Goal: Find specific page/section: Find specific page/section

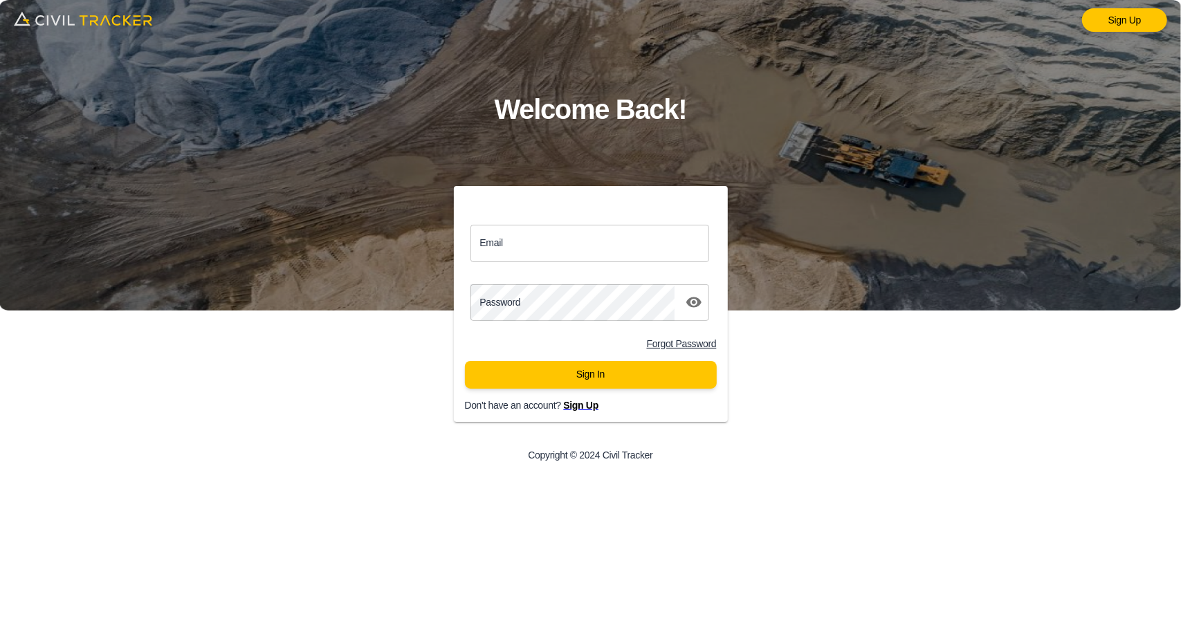
click at [548, 239] on input "Email" at bounding box center [590, 243] width 239 height 37
type input "[EMAIL_ADDRESS][DOMAIN_NAME]"
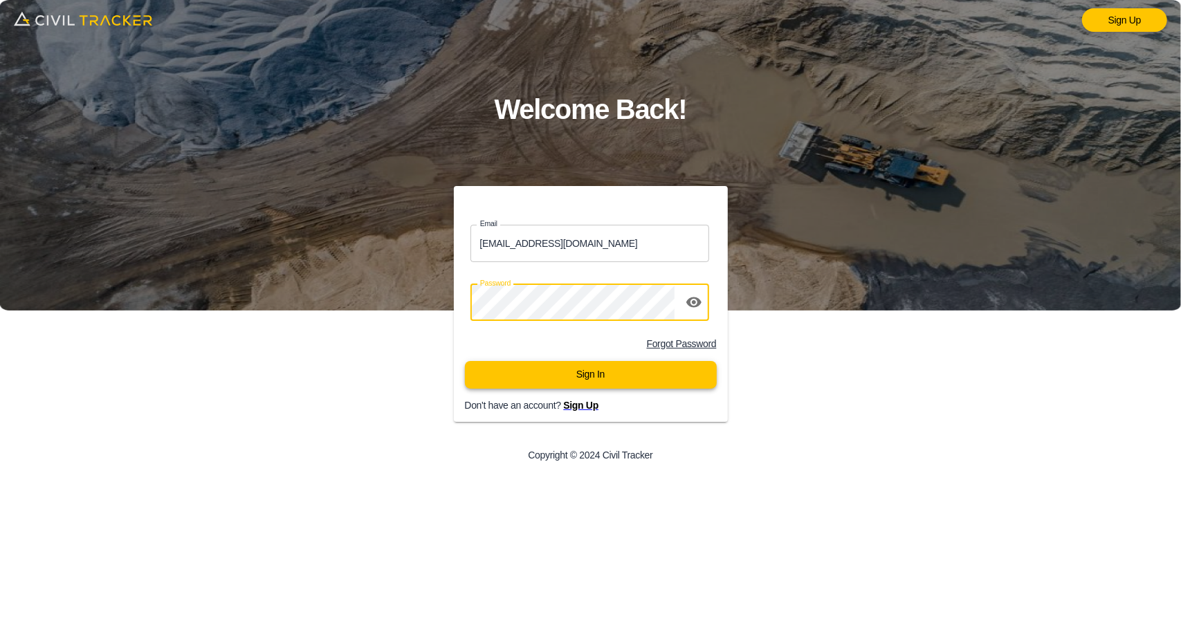
click at [604, 383] on button "Sign In" at bounding box center [591, 375] width 252 height 28
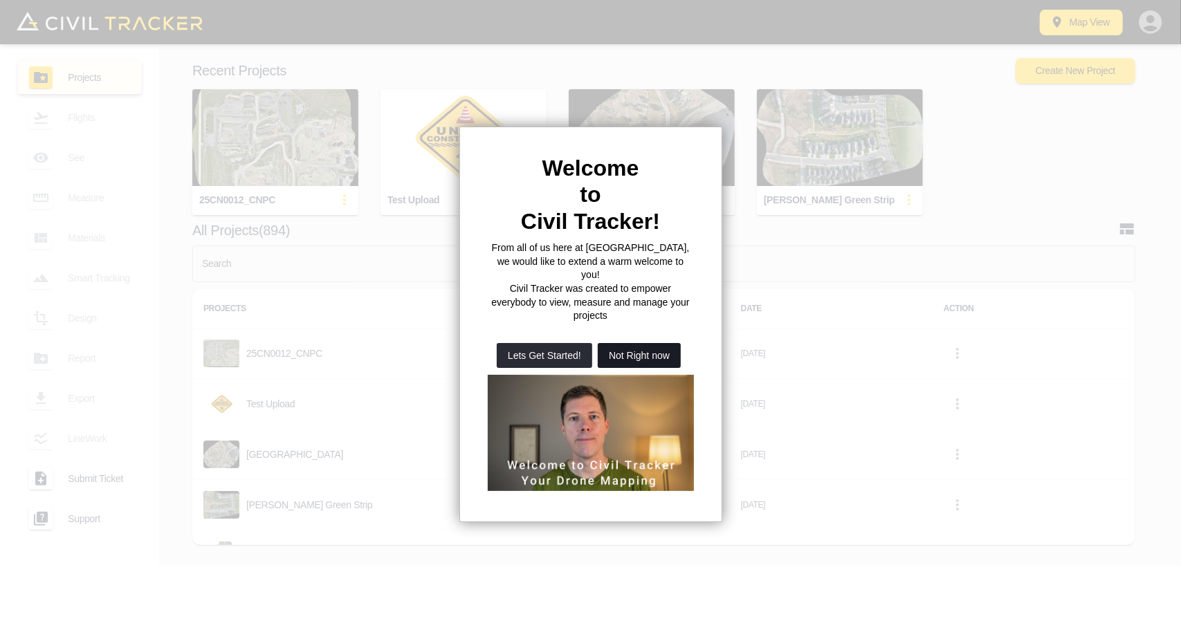
click at [628, 343] on button "Not Right now" at bounding box center [639, 355] width 83 height 25
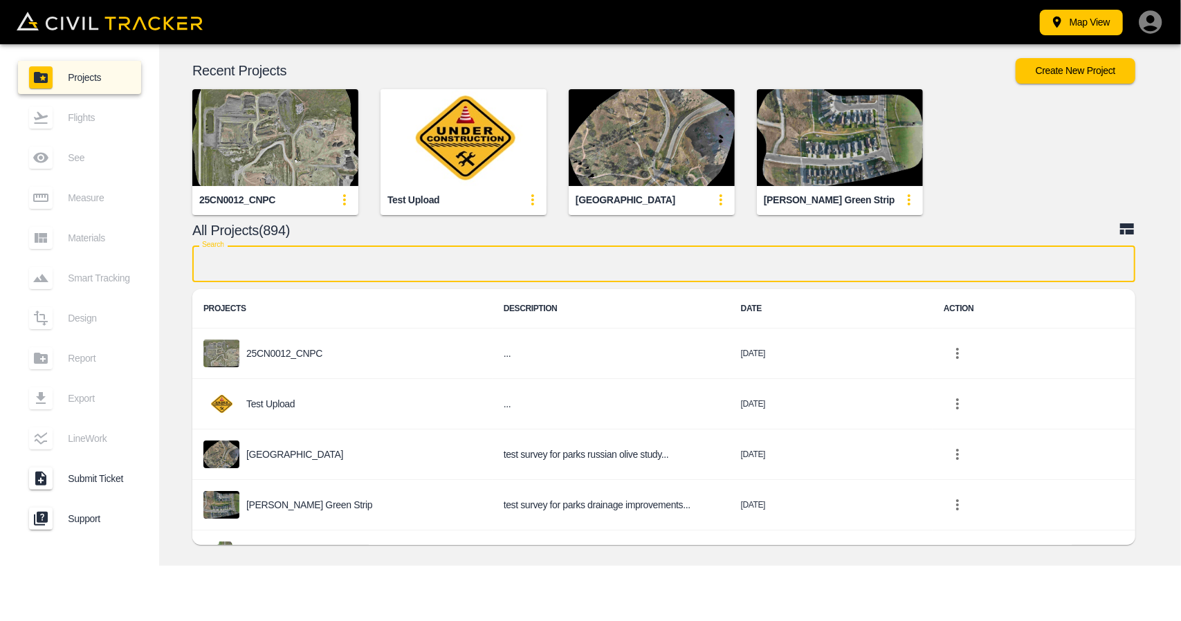
click at [530, 265] on input "text" at bounding box center [663, 264] width 943 height 37
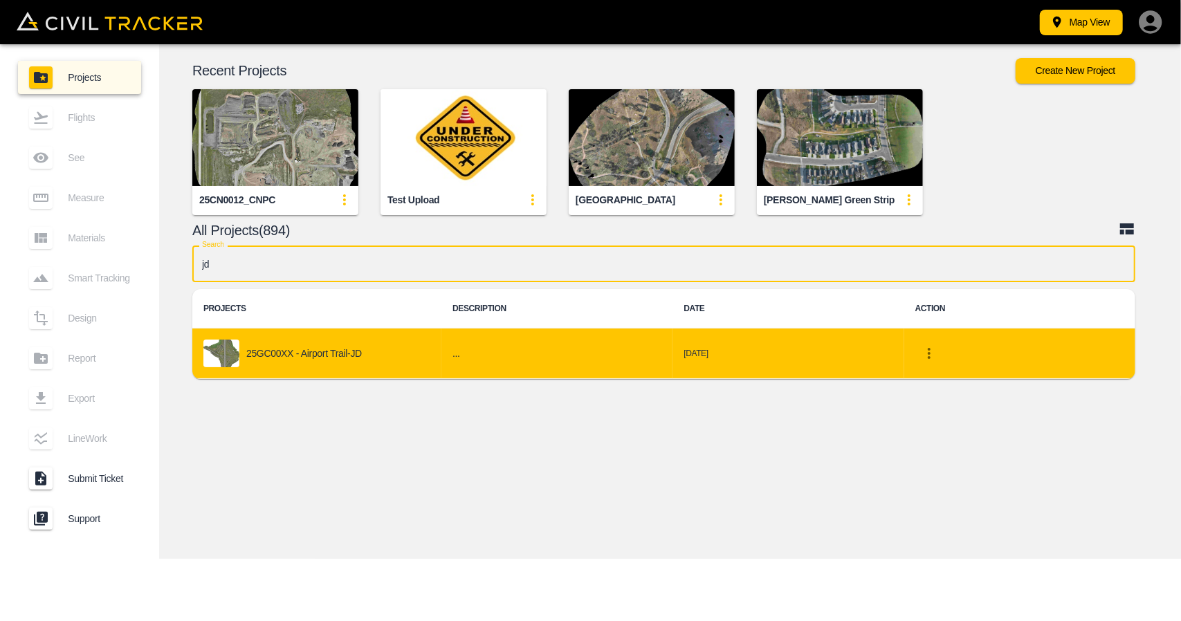
type input "jd"
click at [374, 361] on div "25GC00XX - Airport Trail-JD" at bounding box center [316, 354] width 227 height 28
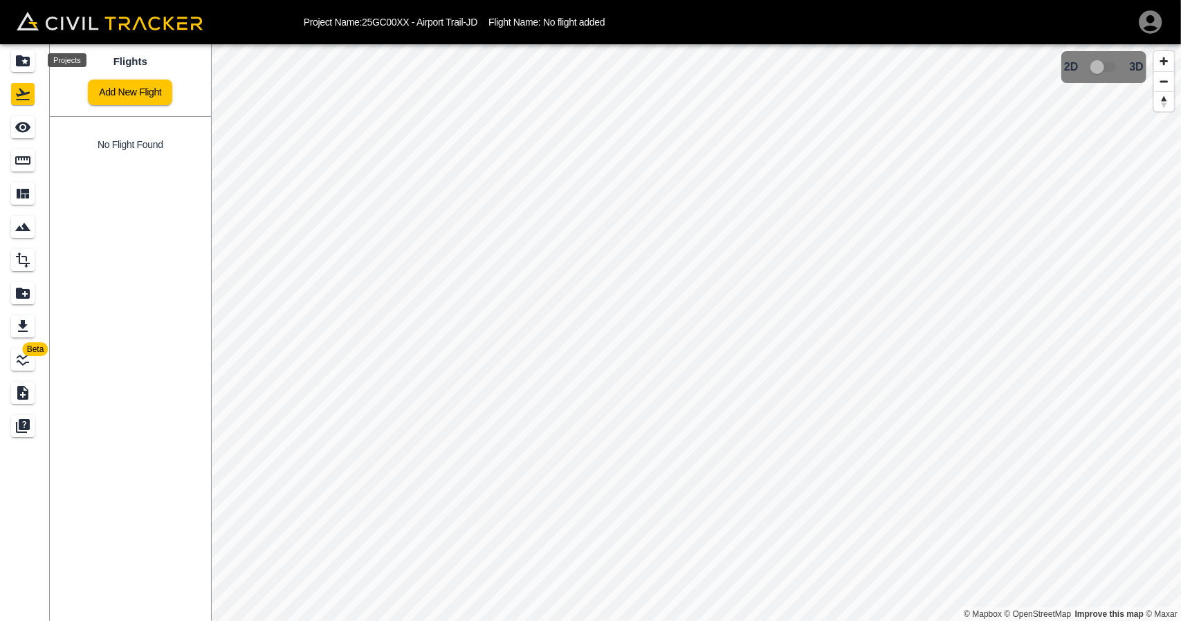
click at [26, 60] on icon "Projects" at bounding box center [23, 61] width 17 height 17
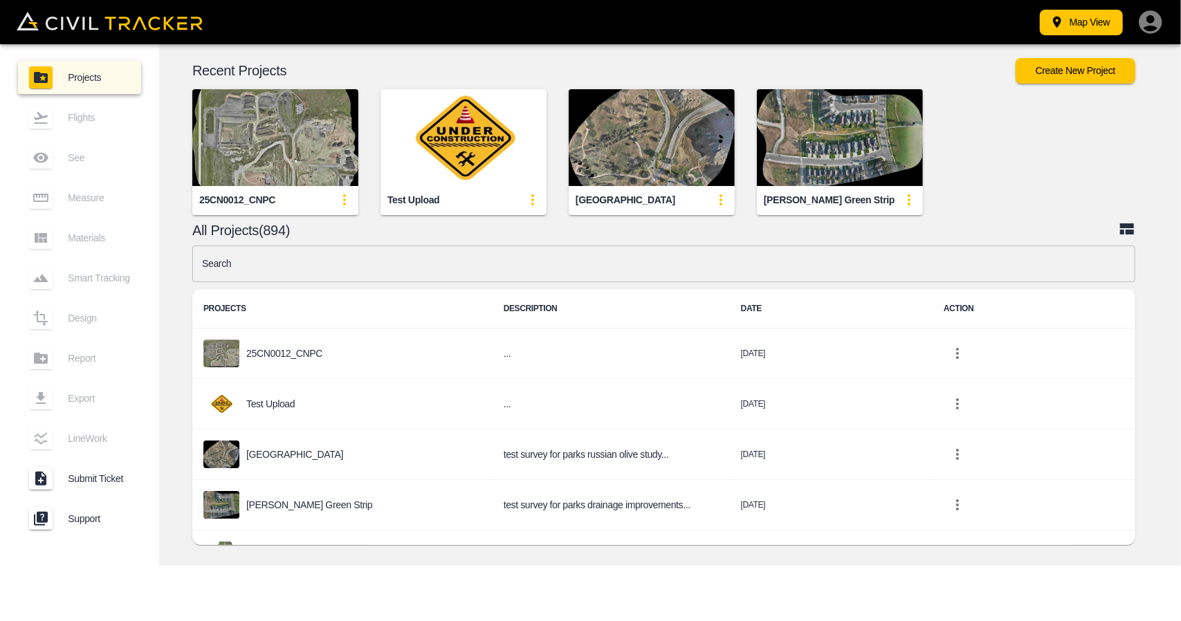
click at [305, 273] on input "text" at bounding box center [663, 264] width 943 height 37
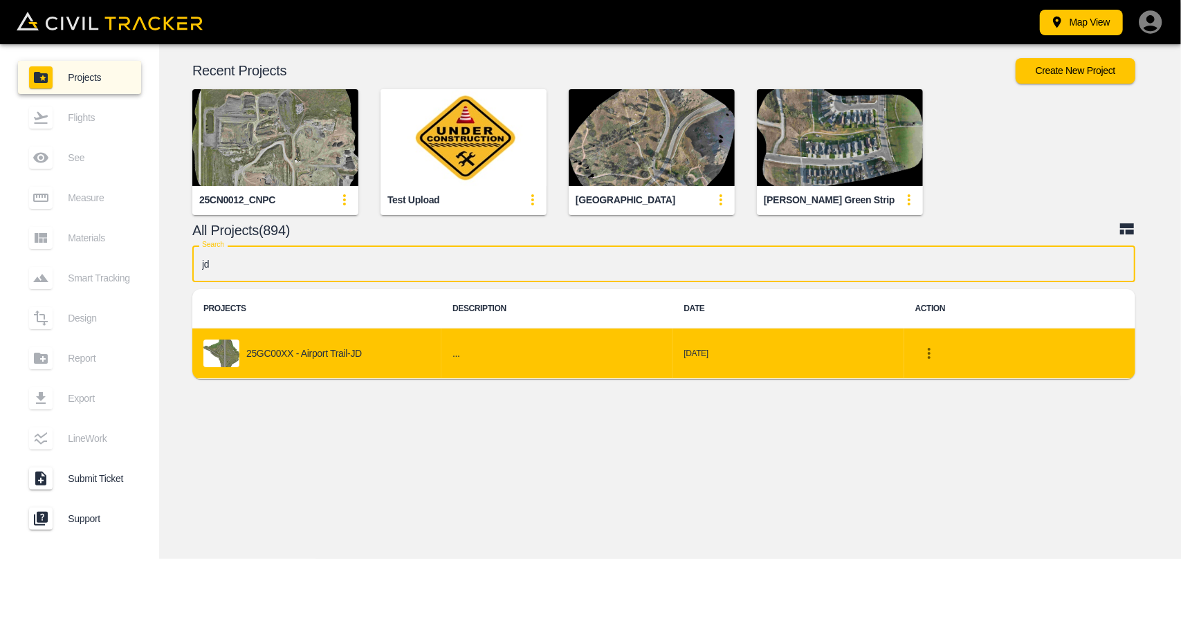
type input "jd"
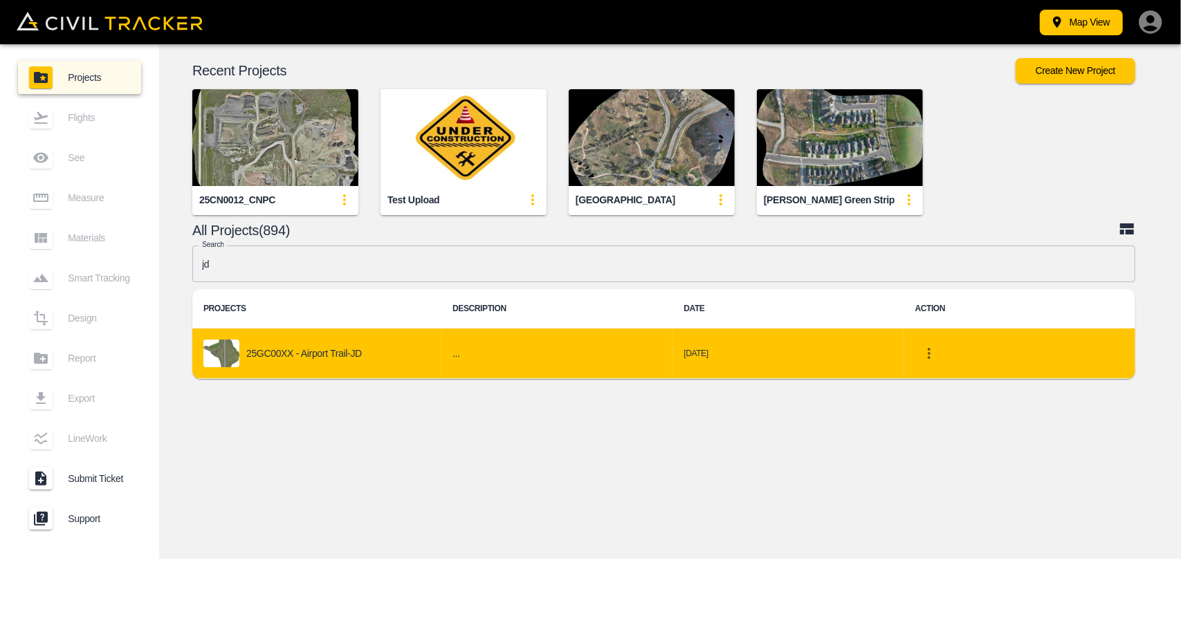
click at [321, 340] on div "25GC00XX - Airport Trail-JD" at bounding box center [316, 354] width 227 height 28
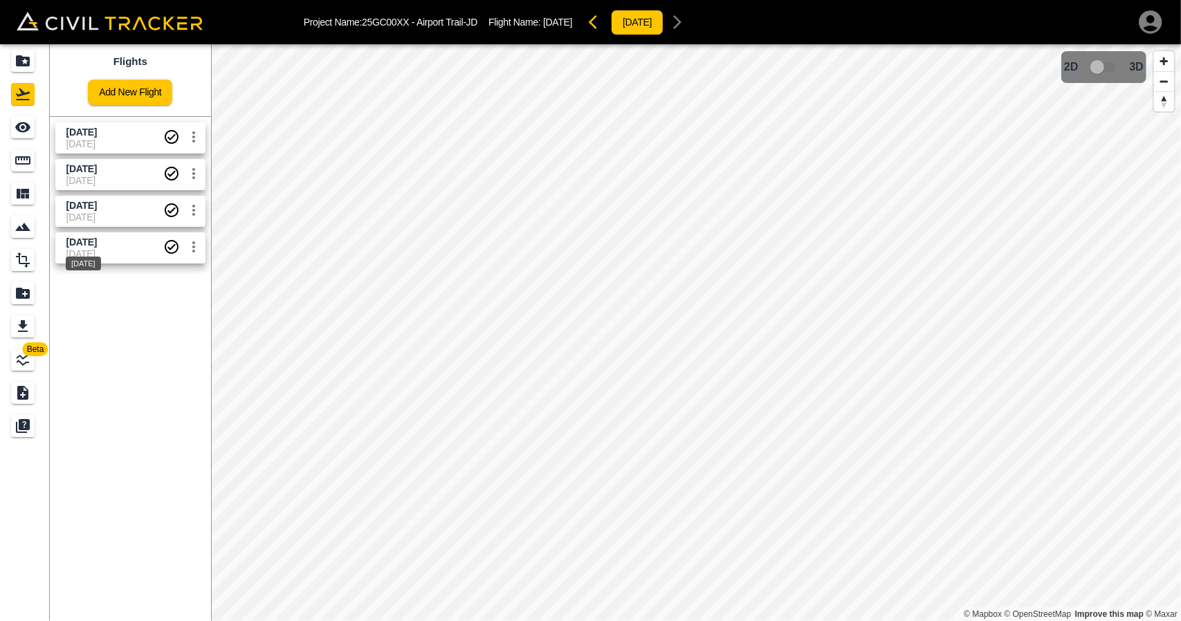
click at [85, 247] on div "[DATE]" at bounding box center [83, 259] width 38 height 25
click at [90, 245] on span "[DATE]" at bounding box center [81, 242] width 30 height 11
click at [15, 121] on icon "See" at bounding box center [23, 127] width 17 height 17
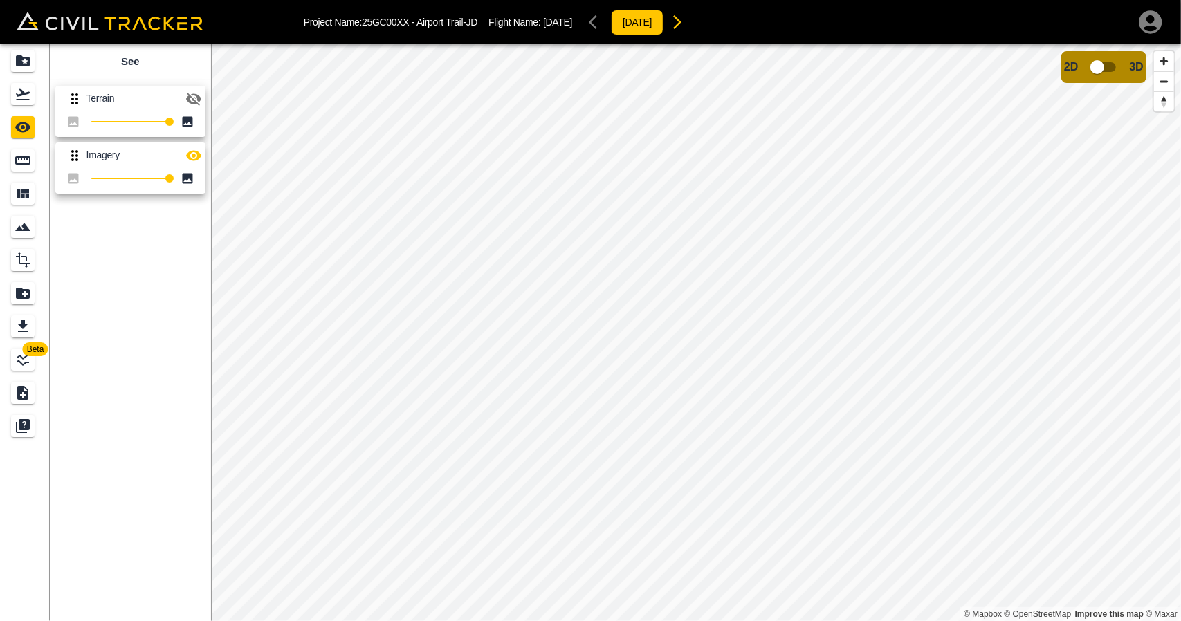
click at [192, 100] on icon "button" at bounding box center [193, 99] width 17 height 17
click at [197, 157] on icon "button" at bounding box center [193, 155] width 15 height 10
click at [30, 103] on div "Flights" at bounding box center [23, 94] width 24 height 22
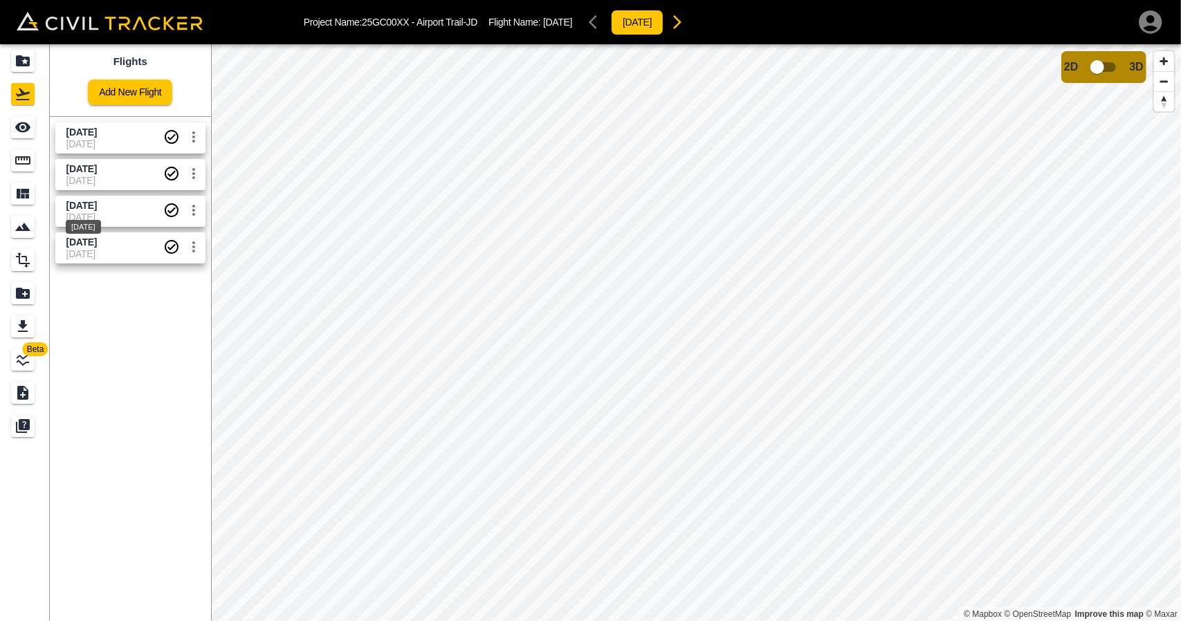
click at [96, 211] on div "[DATE]" at bounding box center [83, 222] width 38 height 25
click at [35, 136] on div "See" at bounding box center [25, 127] width 28 height 22
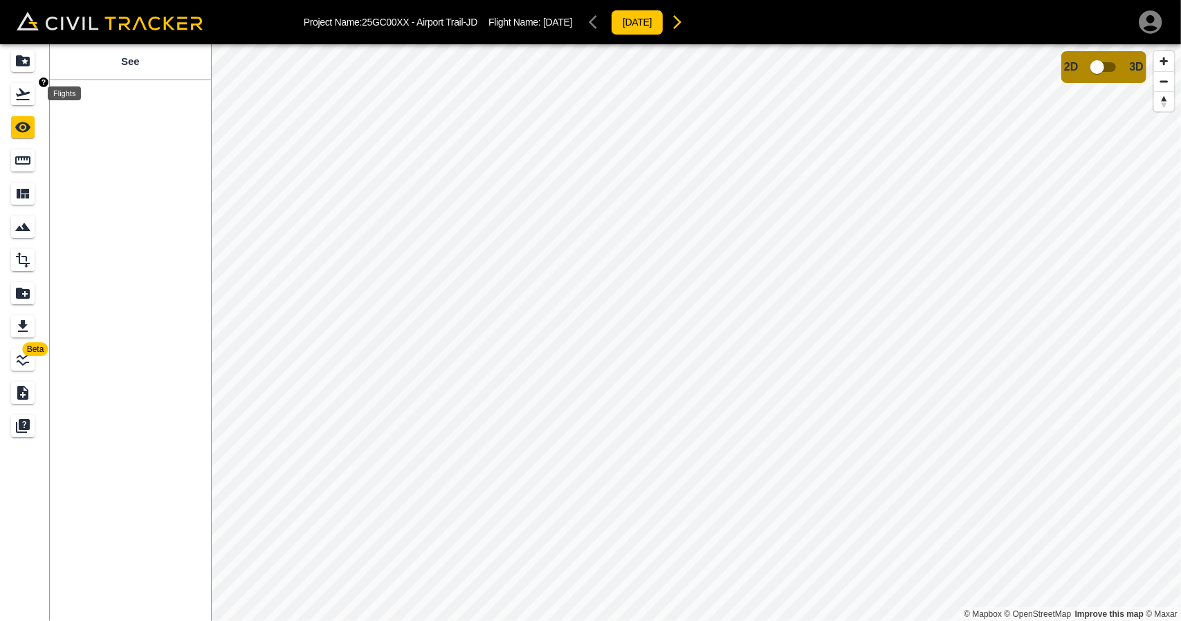
click at [17, 87] on icon "Flights" at bounding box center [23, 94] width 17 height 17
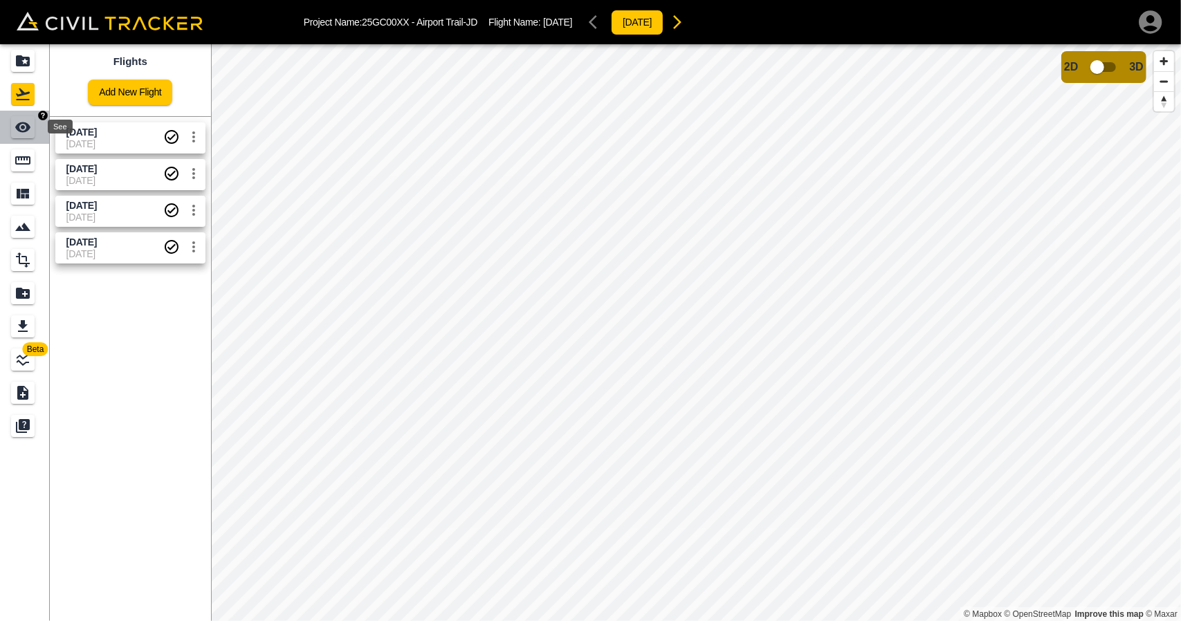
click at [24, 124] on icon "See" at bounding box center [22, 127] width 15 height 10
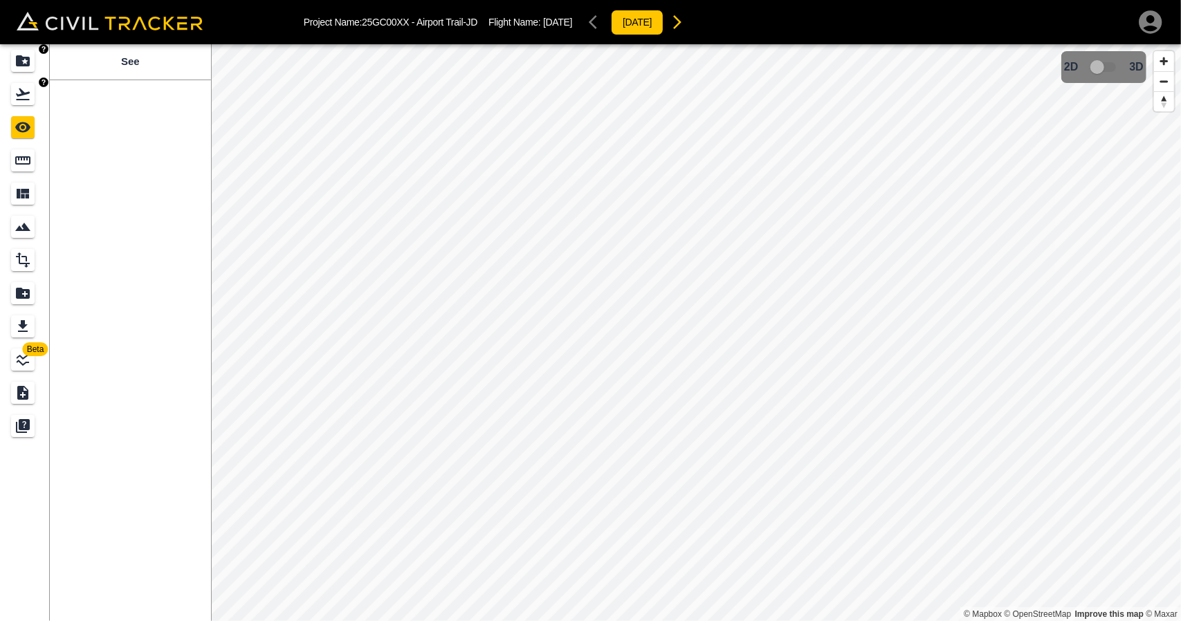
drag, startPoint x: 3, startPoint y: 84, endPoint x: 8, endPoint y: 69, distance: 16.2
click at [3, 84] on link at bounding box center [25, 94] width 50 height 33
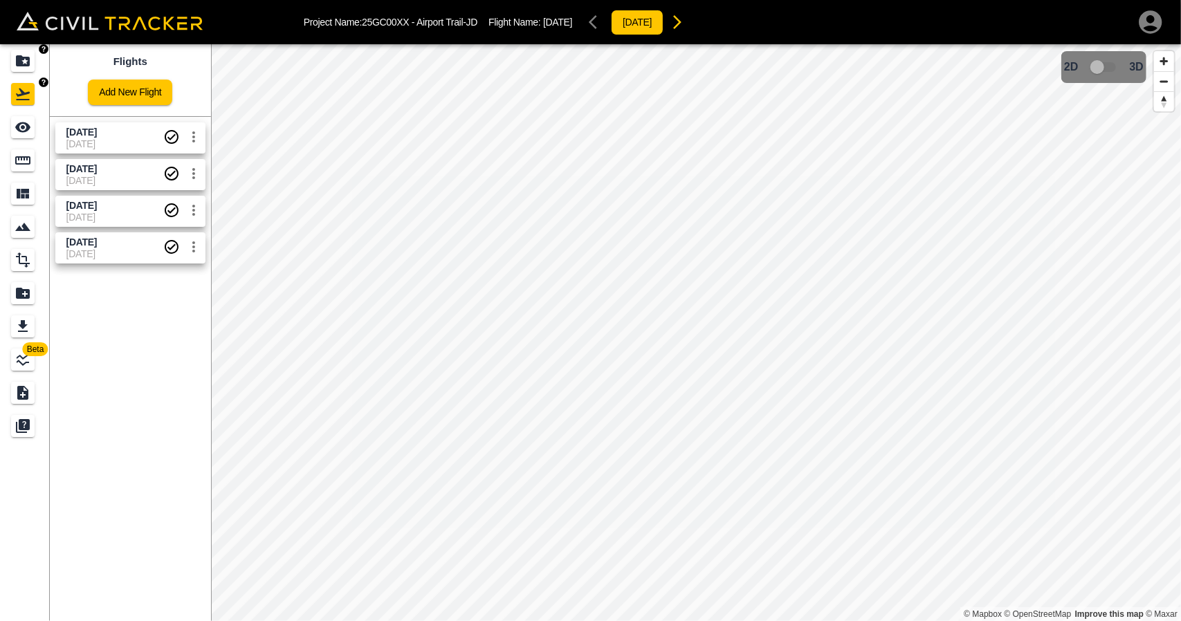
click at [10, 66] on link at bounding box center [25, 60] width 50 height 33
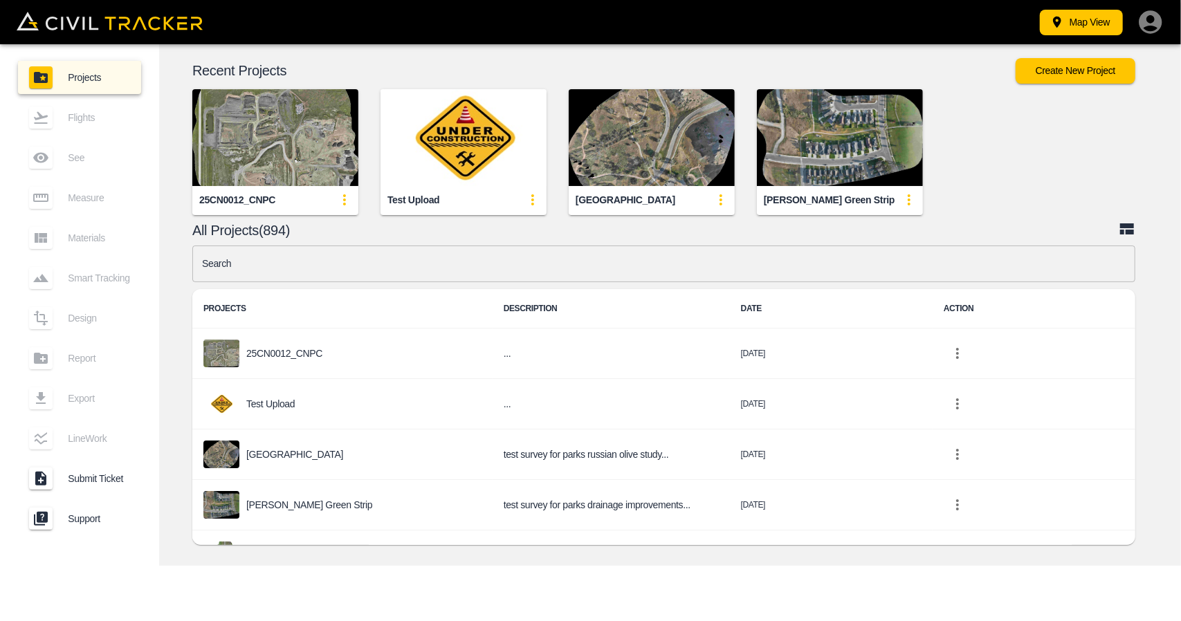
click at [370, 262] on input "text" at bounding box center [663, 264] width 943 height 37
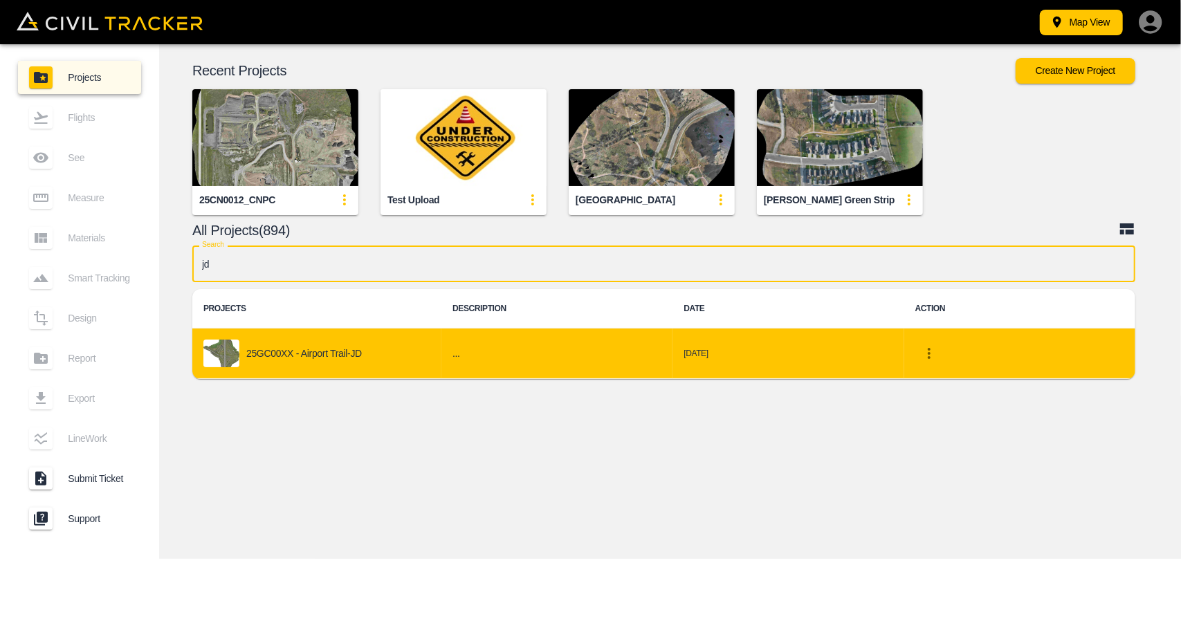
type input "jd"
click at [303, 338] on td "25GC00XX - Airport Trail-JD" at bounding box center [316, 354] width 249 height 51
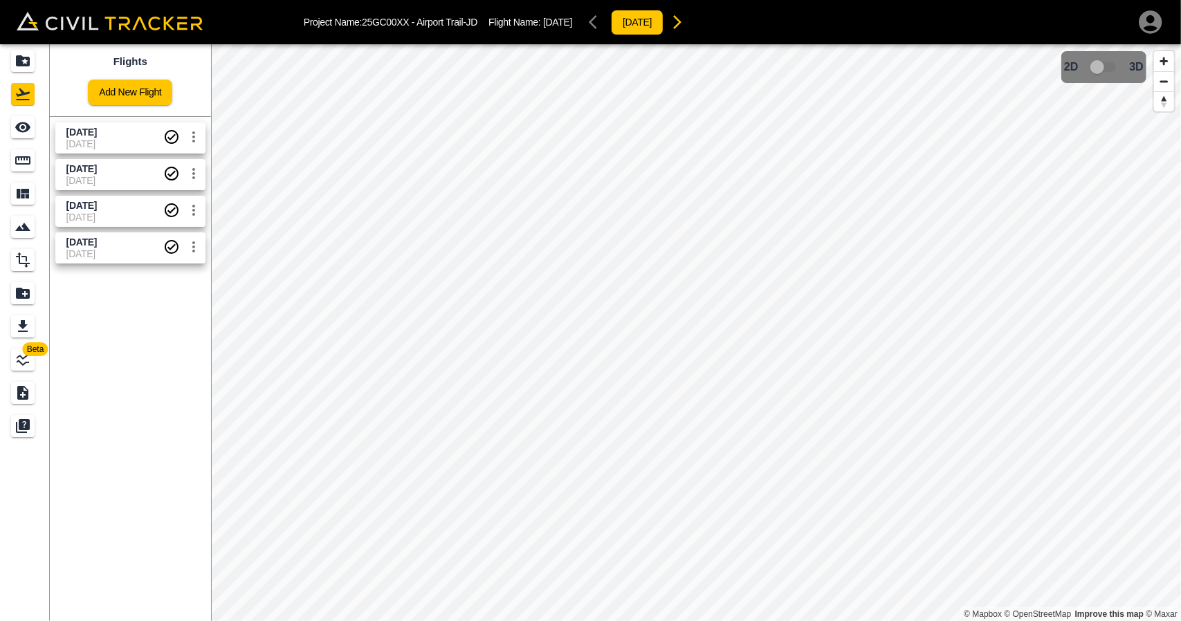
click at [94, 213] on span "[DATE]" at bounding box center [114, 217] width 97 height 11
click at [30, 133] on icon "See" at bounding box center [23, 127] width 17 height 17
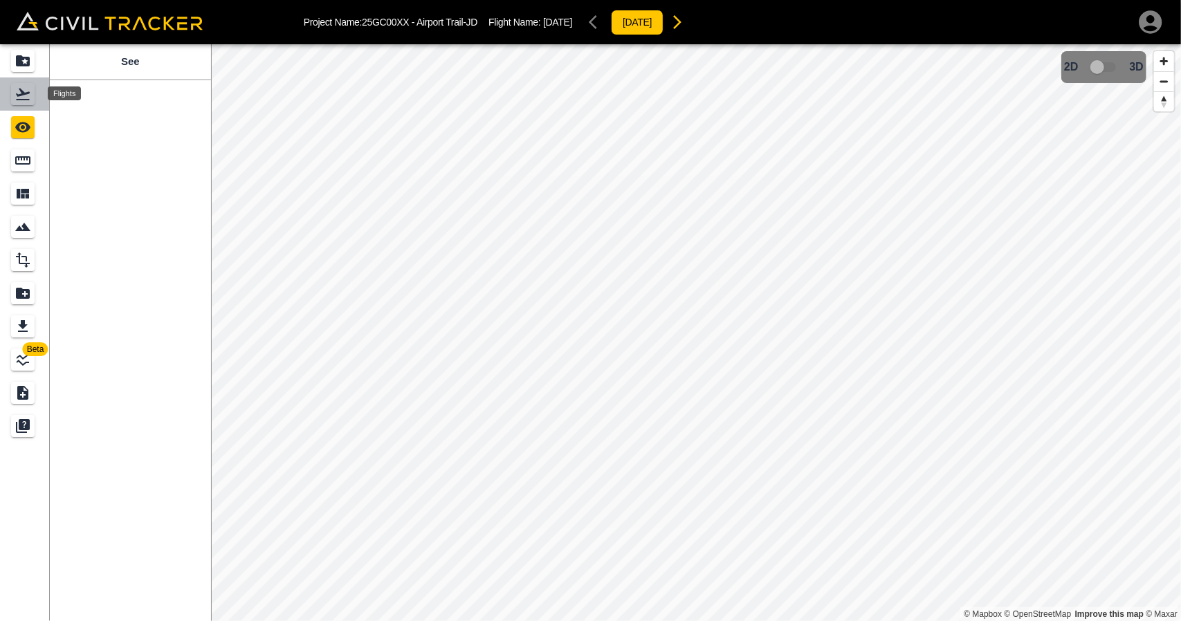
click at [34, 84] on div "Flights" at bounding box center [23, 94] width 24 height 22
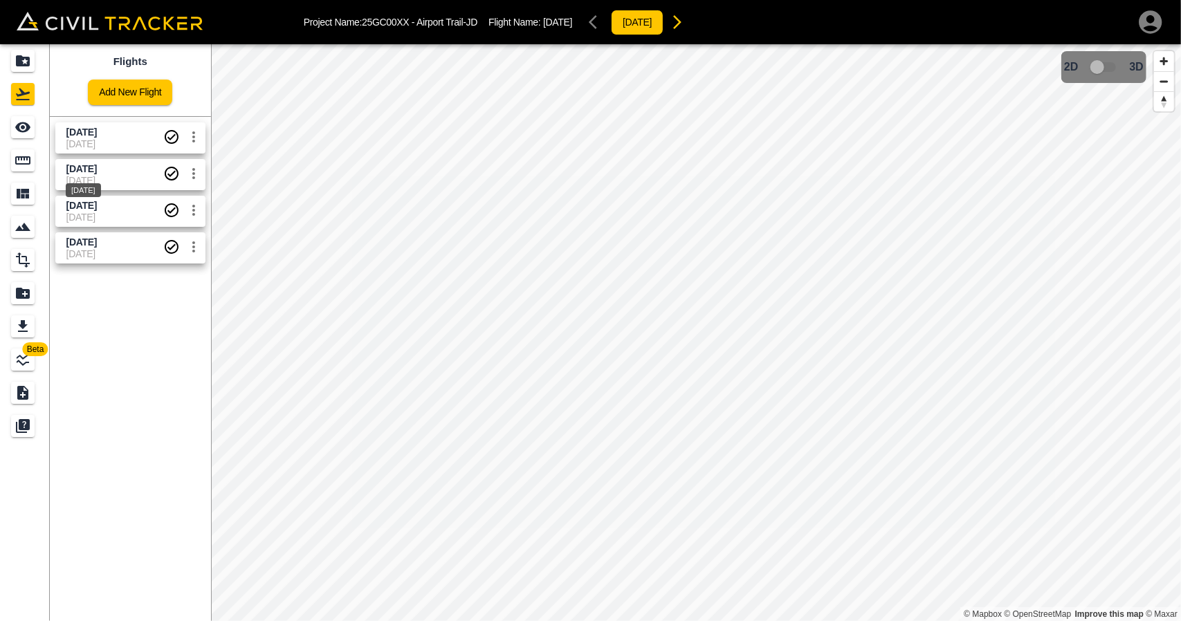
click at [82, 174] on div "[DATE]" at bounding box center [83, 186] width 38 height 25
click at [1, 152] on link at bounding box center [25, 160] width 50 height 33
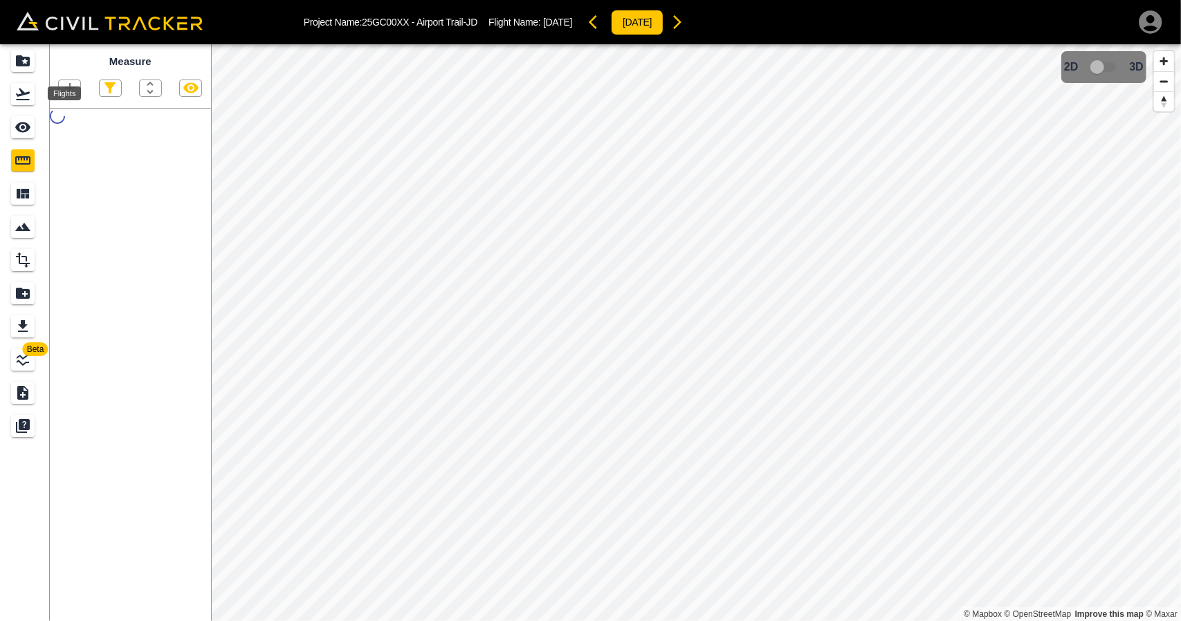
click at [32, 99] on div "Flights" at bounding box center [23, 94] width 24 height 22
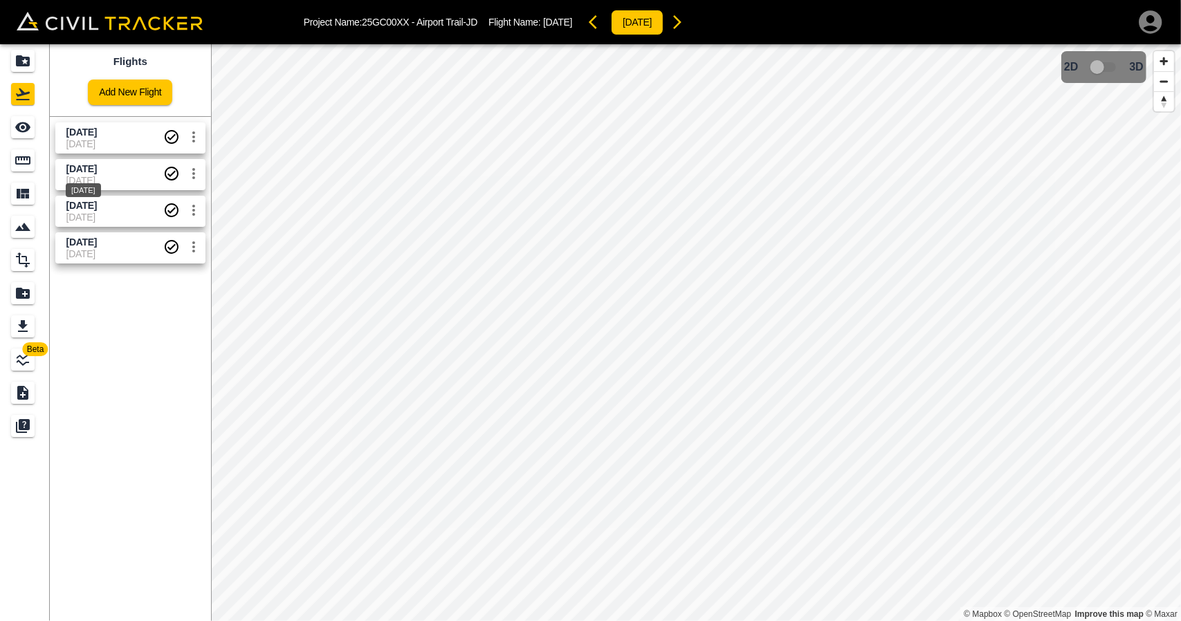
click at [85, 172] on span "[DATE]" at bounding box center [81, 168] width 30 height 11
click at [15, 127] on icon "See" at bounding box center [23, 127] width 17 height 17
